Goal: Information Seeking & Learning: Learn about a topic

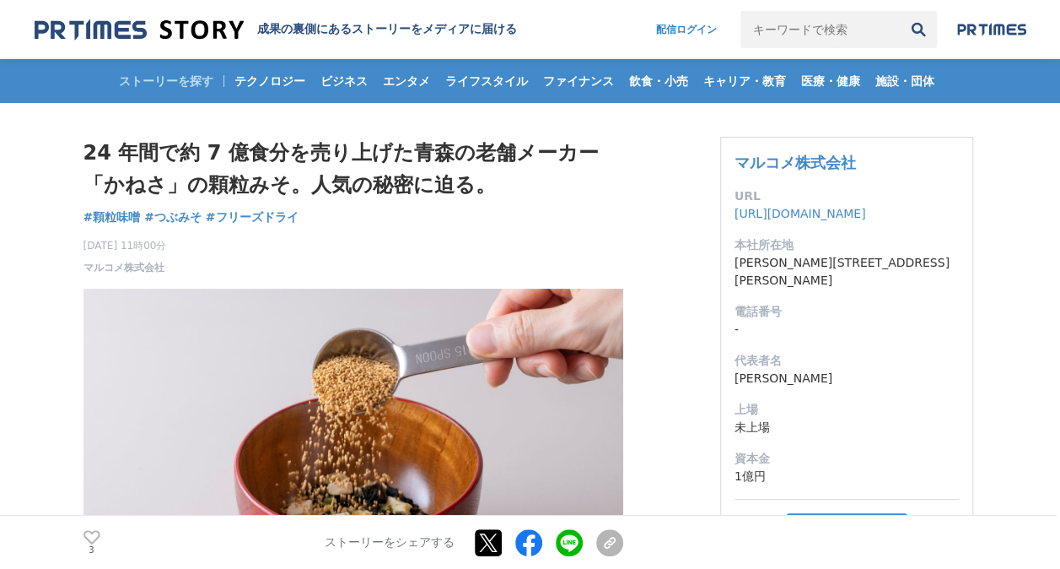
drag, startPoint x: 202, startPoint y: 322, endPoint x: 88, endPoint y: 278, distance: 122.8
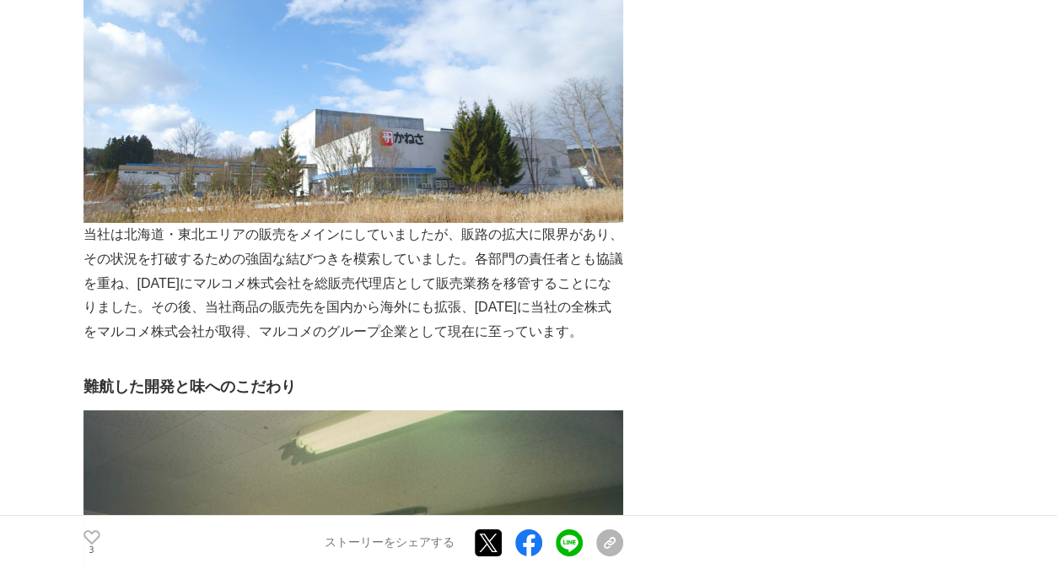
scroll to position [3037, 0]
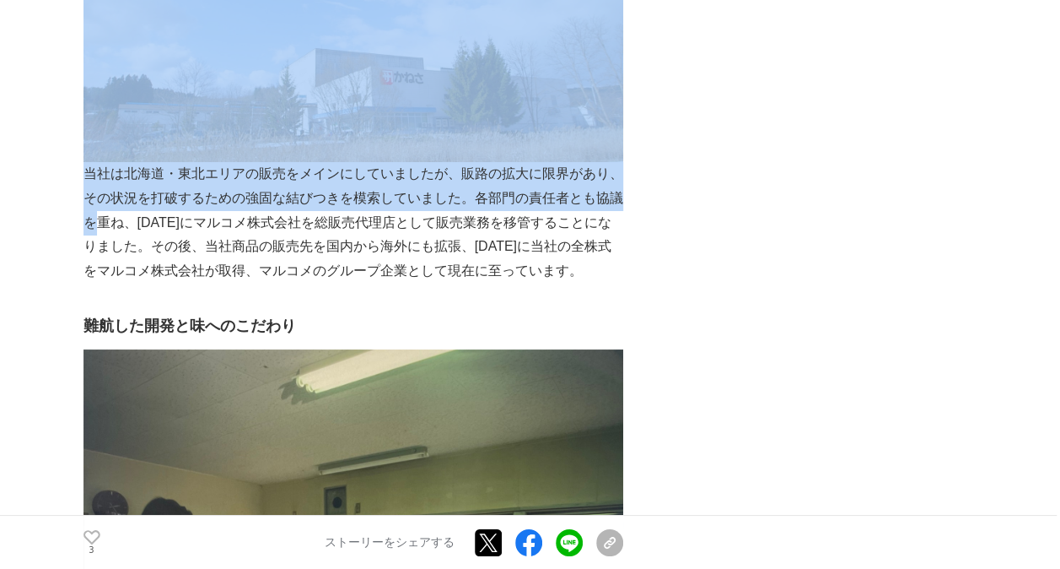
drag, startPoint x: 78, startPoint y: 297, endPoint x: 95, endPoint y: 344, distance: 50.5
click at [95, 344] on main "24 年間で約 7 億⾷分を売り上げた⻘森の⽼舗メーカー「かねさ」の顆粒みそ。⼈気の秘密に迫る。 顆粒味噌 #顆粒味噌 #つぶみそ 3 3" at bounding box center [530, 151] width 1060 height 6170
click at [94, 283] on p "当社は北海道・東北エリアの販売をメインにしていましたが、販路の拡⼤に限界があり、その状況を打破するための強固な結びつきを模索していました。各部⾨の責任者とも協…" at bounding box center [354, 222] width 540 height 121
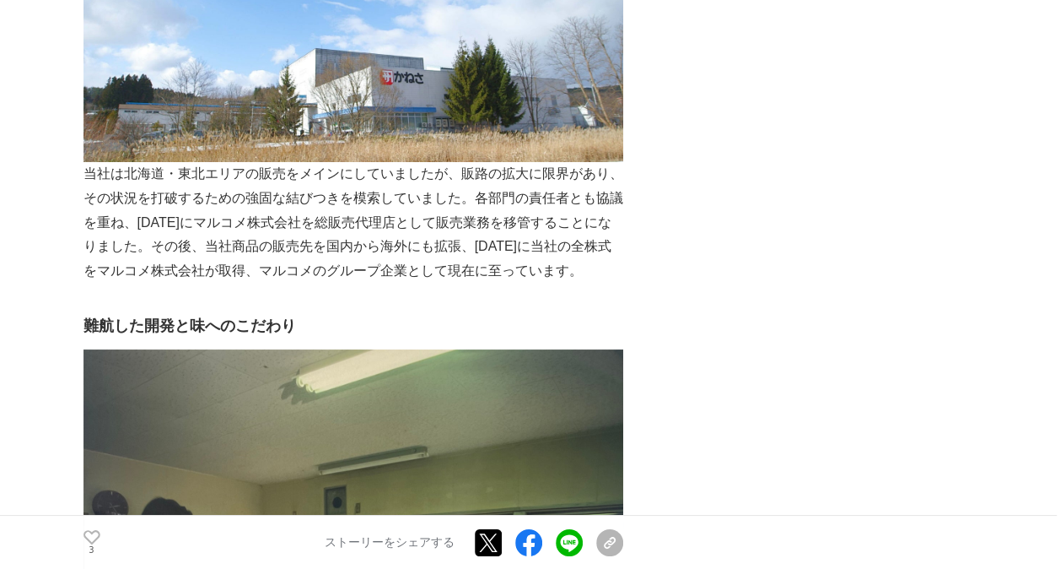
click at [66, 312] on main "24 年間で約 7 億⾷分を売り上げた⻘森の⽼舗メーカー「かねさ」の顆粒みそ。⼈気の秘密に迫る。 顆粒味噌 #顆粒味噌 #つぶみそ 3 3" at bounding box center [530, 151] width 1060 height 6170
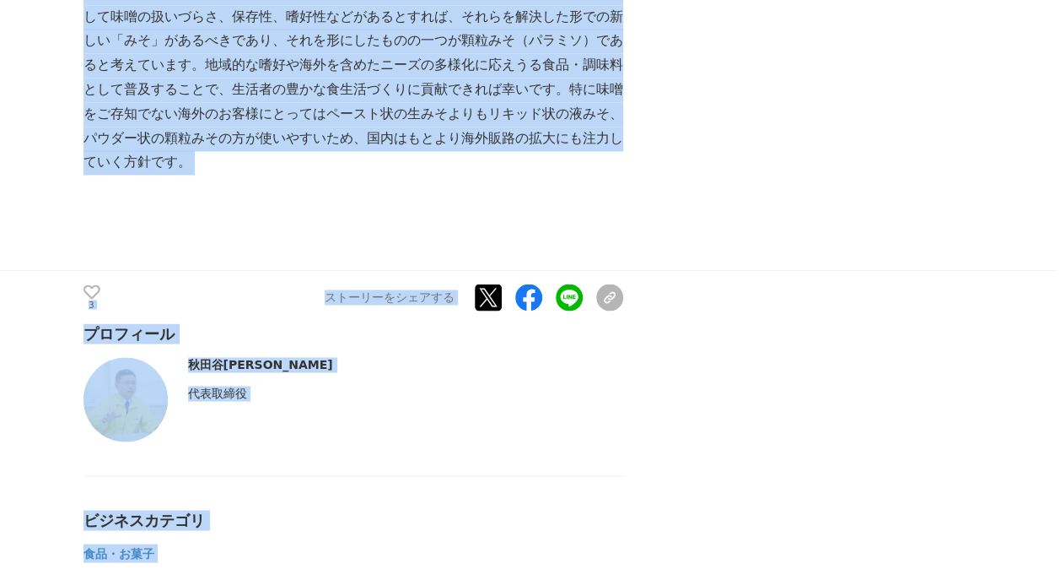
scroll to position [4791, 0]
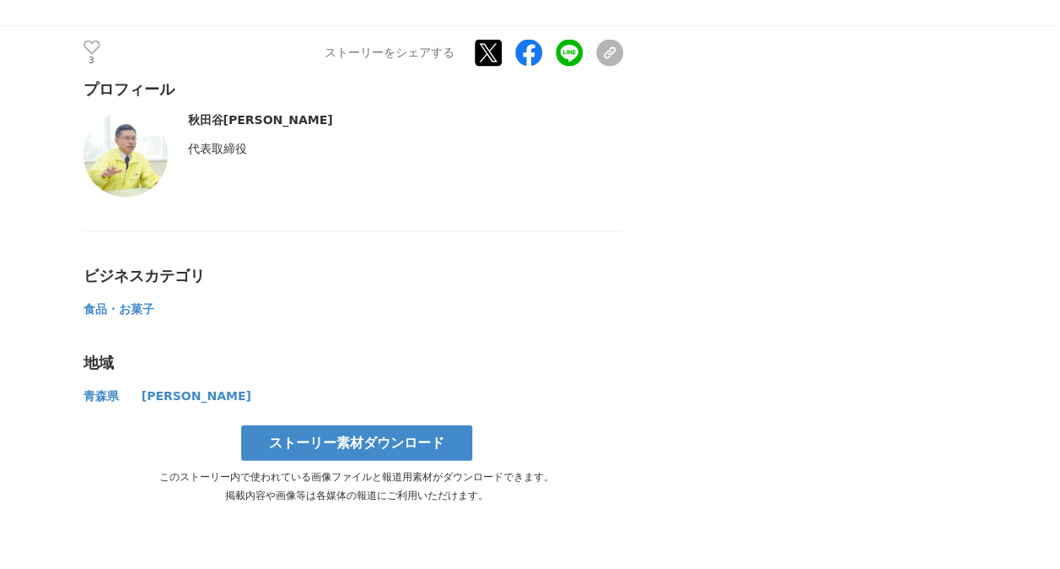
drag, startPoint x: 84, startPoint y: 299, endPoint x: 238, endPoint y: 265, distance: 158.2
drag, startPoint x: 238, startPoint y: 265, endPoint x: 529, endPoint y: 160, distance: 309.3
